Goal: Task Accomplishment & Management: Manage account settings

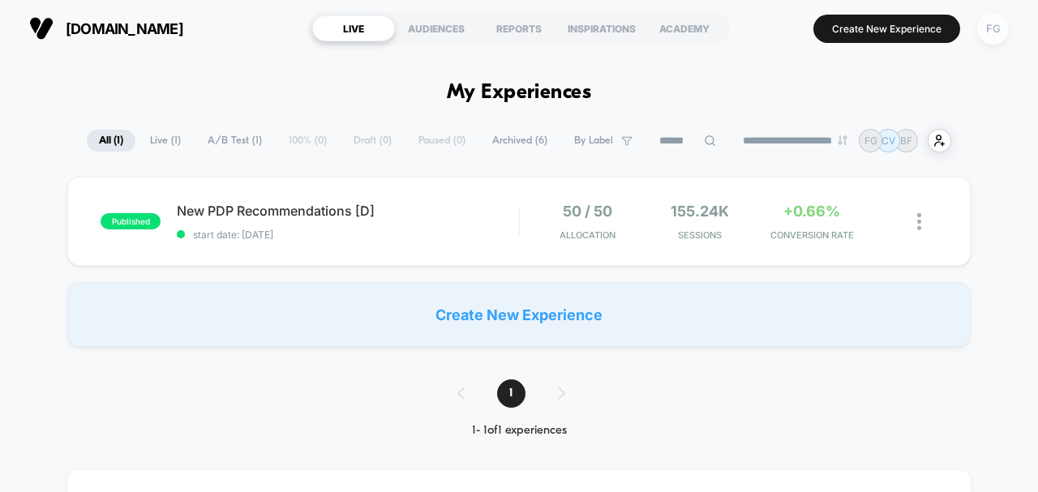
click at [995, 24] on div "FG" at bounding box center [993, 29] width 32 height 32
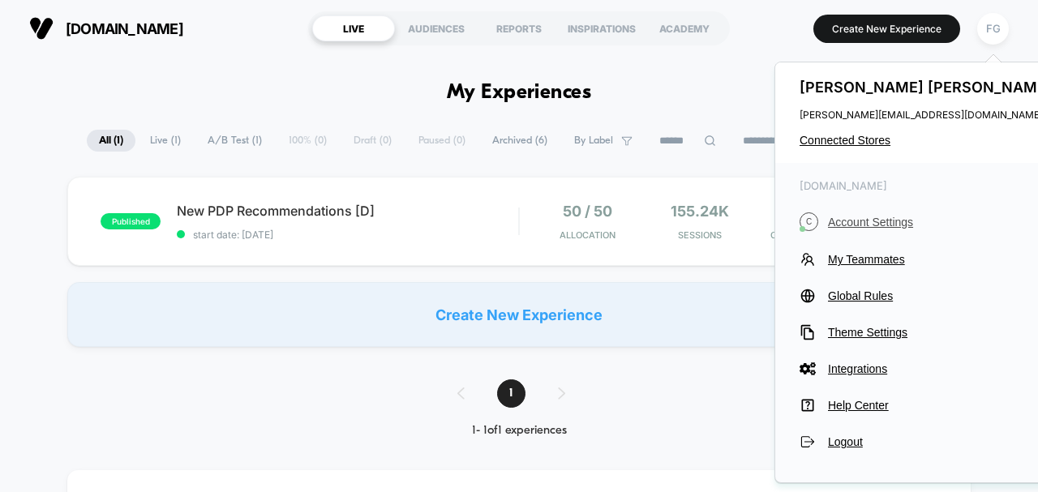
click at [884, 217] on span "Account Settings" at bounding box center [942, 222] width 228 height 13
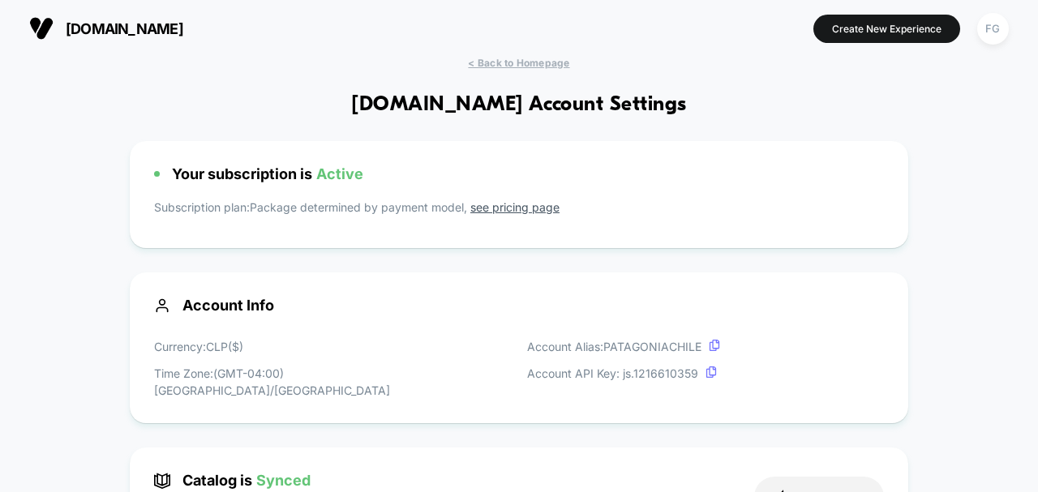
drag, startPoint x: 44, startPoint y: 340, endPoint x: 79, endPoint y: 68, distance: 273.9
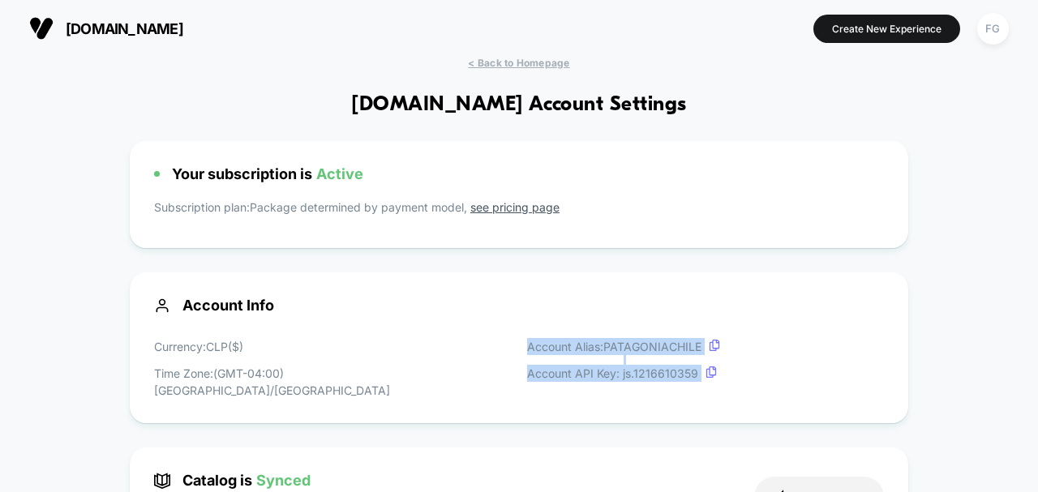
drag, startPoint x: 525, startPoint y: 344, endPoint x: 742, endPoint y: 366, distance: 217.7
click at [742, 366] on div "Currency: CLP ( $ ) Time Zone: (GMT-04:00) America/[PERSON_NAME] Account Alias:…" at bounding box center [519, 368] width 730 height 61
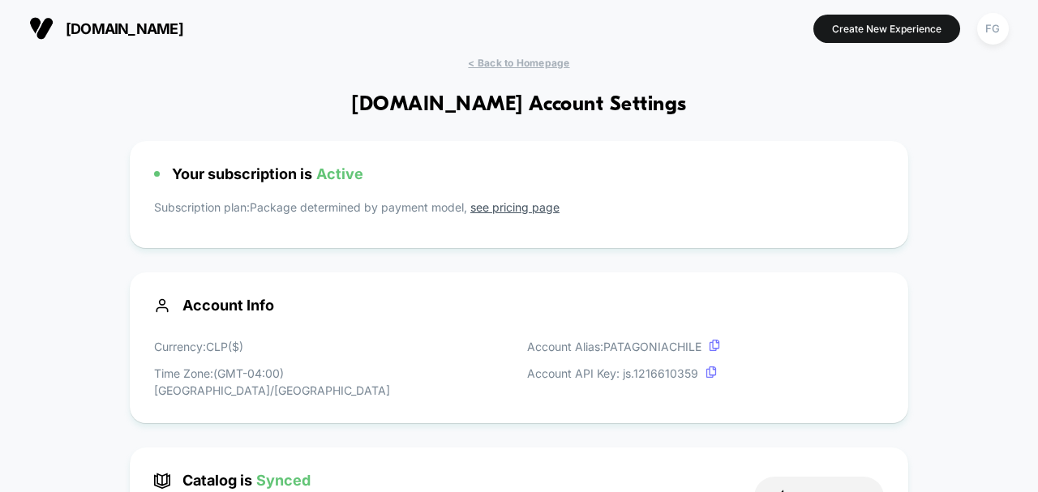
click at [742, 366] on div "Currency: CLP ( $ ) Time Zone: (GMT-04:00) America/[PERSON_NAME] Account Alias:…" at bounding box center [519, 368] width 730 height 61
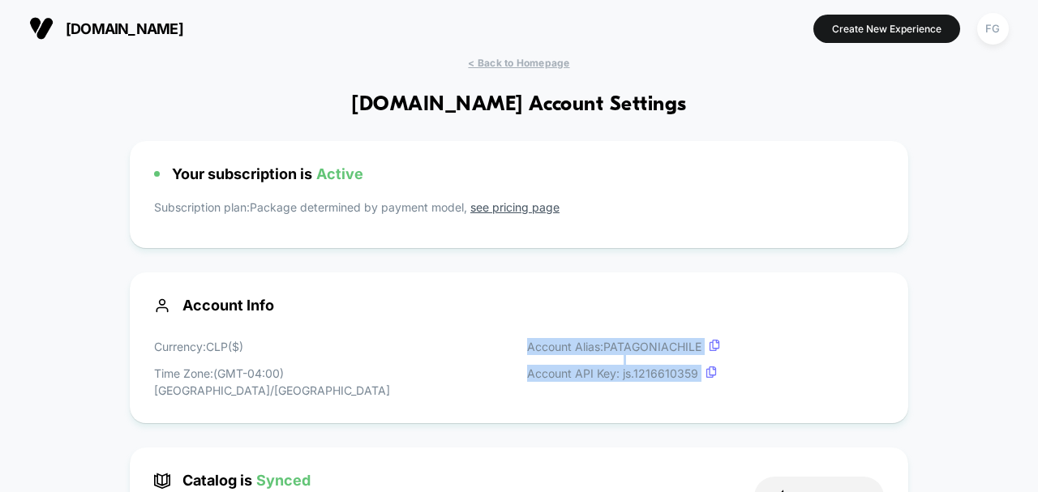
drag, startPoint x: 751, startPoint y: 378, endPoint x: 498, endPoint y: 331, distance: 257.3
click at [498, 331] on div "Account Info Currency: CLP ( $ ) Time Zone: (GMT-04:00) America/[PERSON_NAME] A…" at bounding box center [519, 347] width 778 height 151
click at [525, 336] on div "Account Info Currency: CLP ( $ ) Time Zone: (GMT-04:00) America/[PERSON_NAME] A…" at bounding box center [519, 347] width 778 height 151
click at [576, 344] on p "Account Alias: PATAGONIACHILE" at bounding box center [623, 346] width 193 height 17
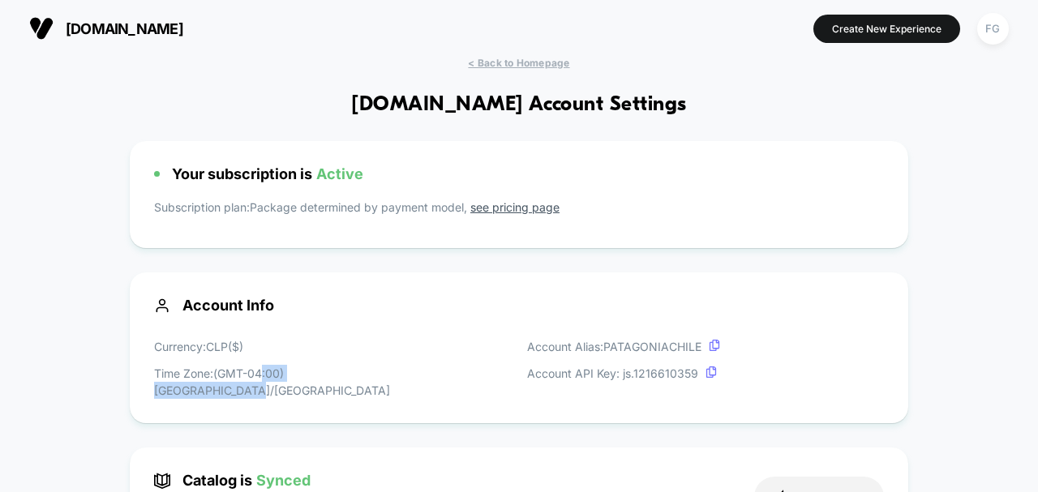
drag, startPoint x: 264, startPoint y: 373, endPoint x: 440, endPoint y: 375, distance: 175.9
click at [439, 375] on div "Currency: CLP ( $ ) Time Zone: (GMT-04:00) America/[PERSON_NAME] Account Alias:…" at bounding box center [519, 368] width 730 height 61
click at [440, 375] on div "Currency: CLP ( $ ) Time Zone: (GMT-04:00) America/[PERSON_NAME] Account Alias:…" at bounding box center [519, 368] width 730 height 61
click at [512, 206] on link "see pricing page" at bounding box center [514, 207] width 89 height 14
